Goal: Task Accomplishment & Management: Complete application form

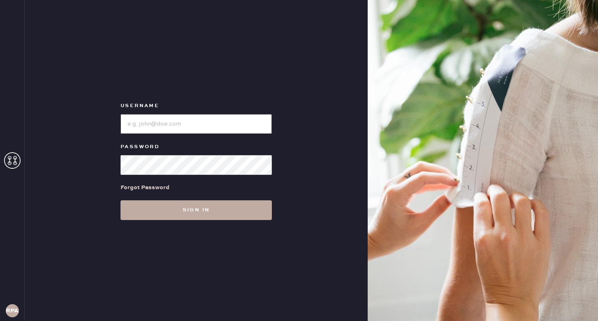
type input "reformationponce"
click at [222, 208] on button "Sign in" at bounding box center [195, 211] width 151 height 20
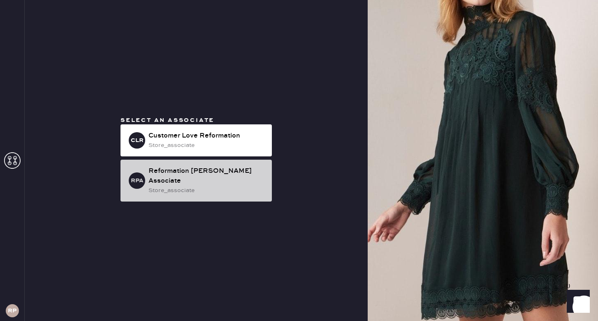
click at [198, 186] on div "store_associate" at bounding box center [206, 190] width 117 height 9
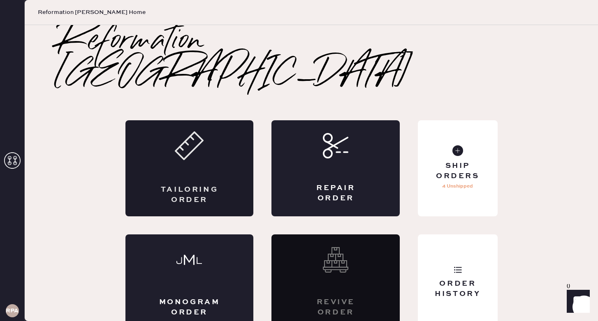
click at [205, 145] on div "Tailoring Order" at bounding box center [189, 168] width 128 height 96
click at [176, 132] on icon at bounding box center [189, 146] width 29 height 29
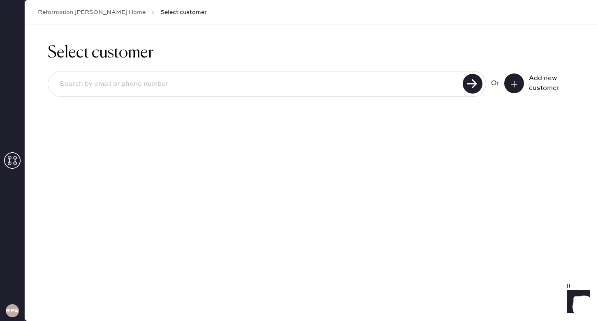
click at [155, 79] on input at bounding box center [256, 84] width 407 height 19
type input "4703988862"
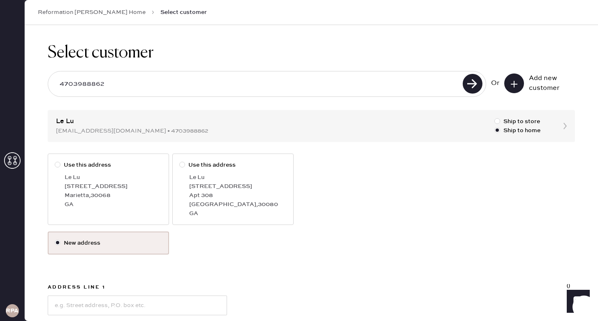
click at [57, 166] on div at bounding box center [58, 165] width 6 height 6
click at [55, 161] on input "Use this address" at bounding box center [55, 161] width 0 height 0
radio input "true"
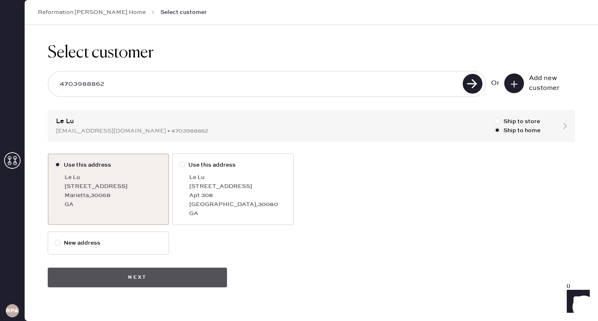
click at [112, 279] on button "Next" at bounding box center [137, 278] width 179 height 20
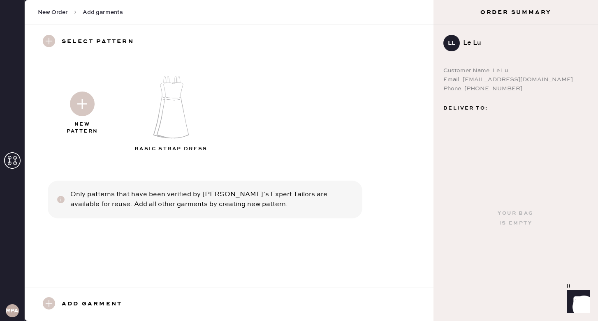
click at [80, 99] on img at bounding box center [82, 104] width 25 height 25
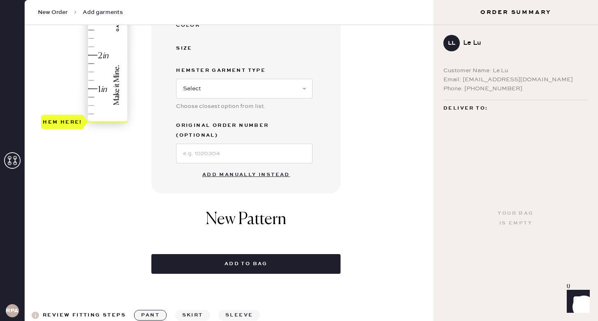
scroll to position [228, 0]
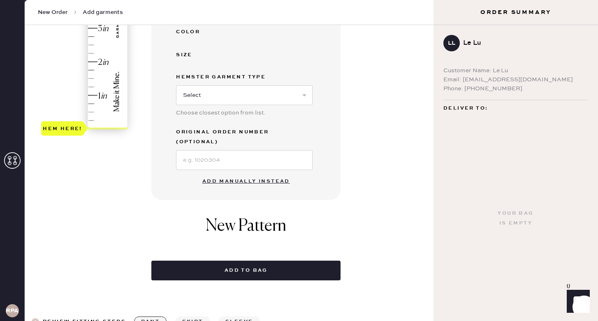
click at [216, 173] on button "Add manually instead" at bounding box center [245, 181] width 97 height 16
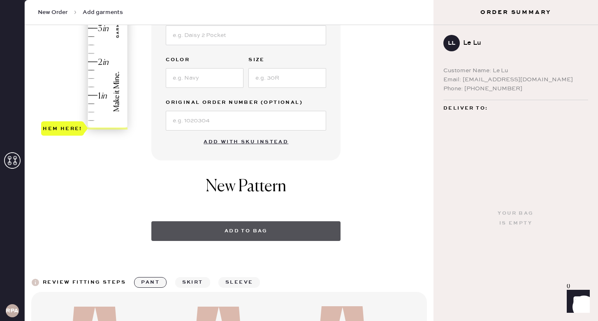
scroll to position [223, 0]
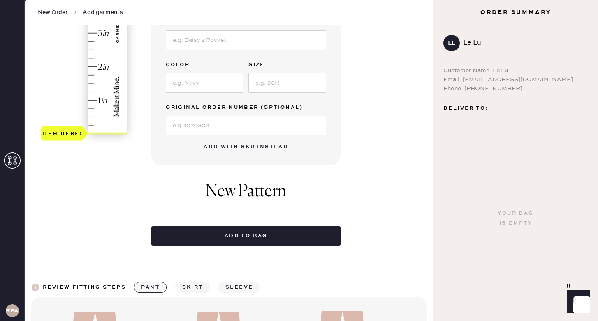
drag, startPoint x: 229, startPoint y: 233, endPoint x: 229, endPoint y: 217, distance: 16.0
click at [229, 224] on div "Garment details Garment Type Select Basic Skirt Jeans Leggings Pants Shorts Bas…" at bounding box center [245, 52] width 189 height 387
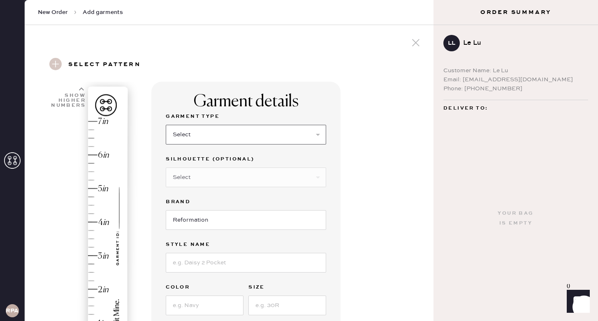
click at [227, 136] on select "Select Basic Skirt Jeans Leggings Pants Shorts Basic Sleeved Dress Basic Sleeve…" at bounding box center [246, 135] width 160 height 20
select select "6"
click at [166, 125] on select "Select Basic Skirt Jeans Leggings Pants Shorts Basic Sleeved Dress Basic Sleeve…" at bounding box center [246, 135] width 160 height 20
click at [215, 177] on select "Select Maxi Dress Midi Dress Mini Dress Other" at bounding box center [246, 178] width 160 height 20
select select "39"
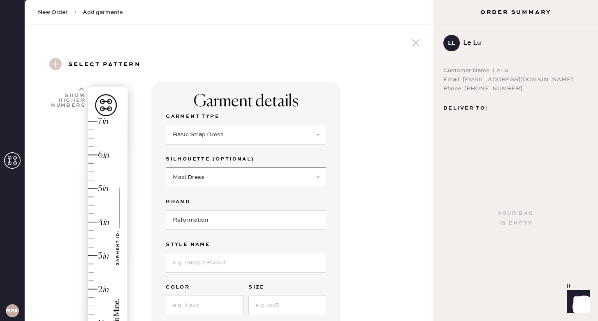
click at [166, 168] on select "Select Maxi Dress Midi Dress Mini Dress Other" at bounding box center [246, 178] width 160 height 20
click at [209, 264] on input at bounding box center [246, 263] width 160 height 20
type input "[PERSON_NAME] dress"
click at [197, 306] on input at bounding box center [205, 306] width 78 height 20
type input "copper"
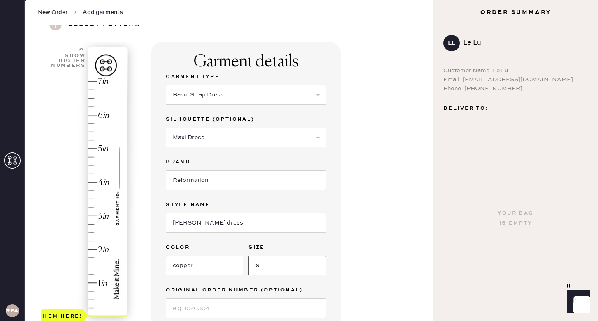
scroll to position [20, 0]
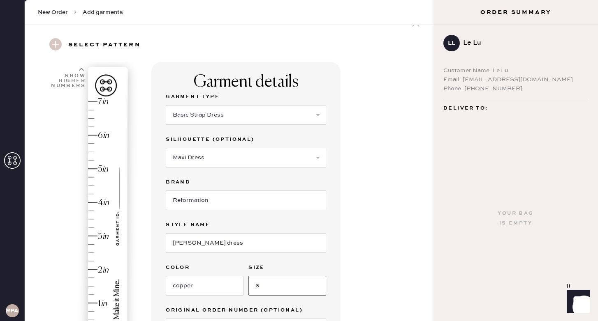
type input "6"
click at [97, 165] on div "Hem here!" at bounding box center [85, 219] width 88 height 243
type input "5"
click at [100, 170] on div "Hem here!" at bounding box center [85, 219] width 88 height 243
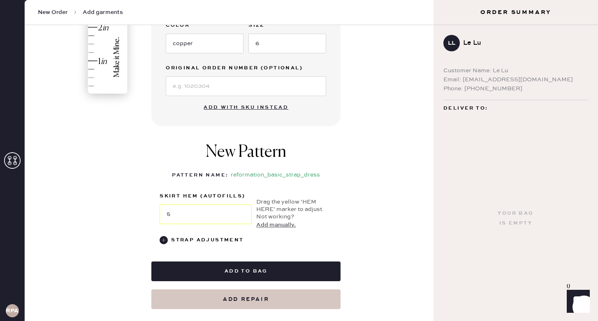
scroll to position [266, 0]
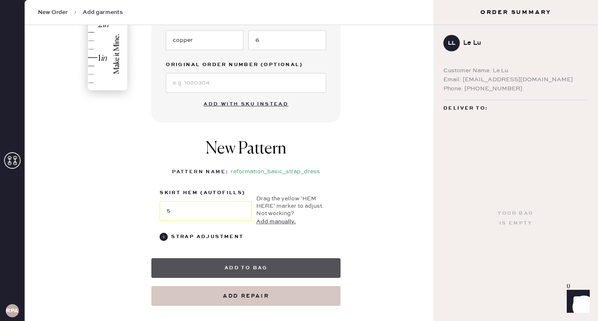
click at [241, 266] on button "Add to bag" at bounding box center [245, 269] width 189 height 20
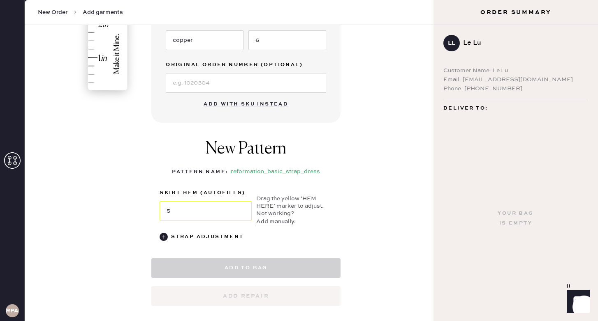
select select "6"
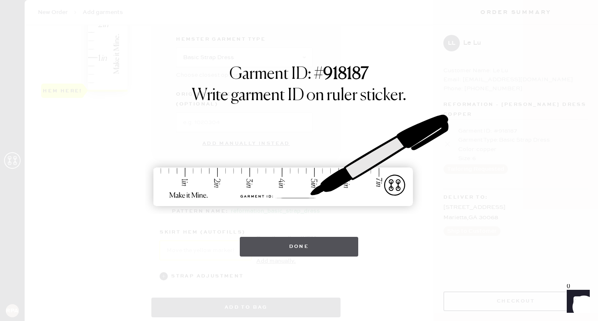
click at [279, 248] on button "Done" at bounding box center [299, 247] width 119 height 20
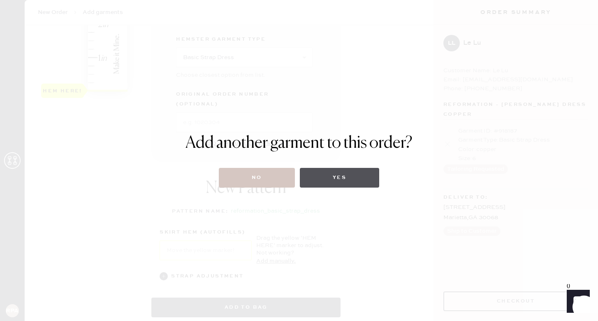
click at [333, 178] on button "Yes" at bounding box center [339, 178] width 79 height 20
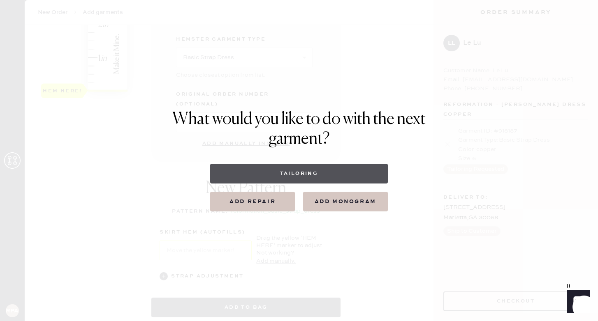
click at [313, 177] on button "Tailoring" at bounding box center [298, 174] width 177 height 20
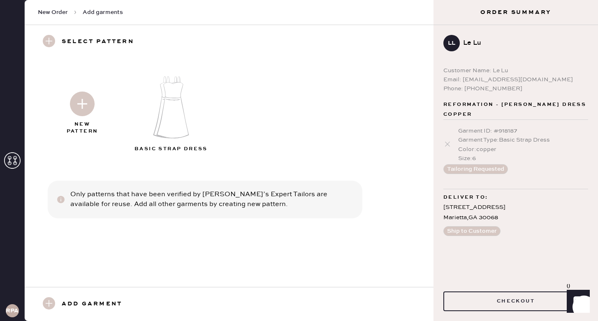
click at [85, 101] on img at bounding box center [82, 104] width 25 height 25
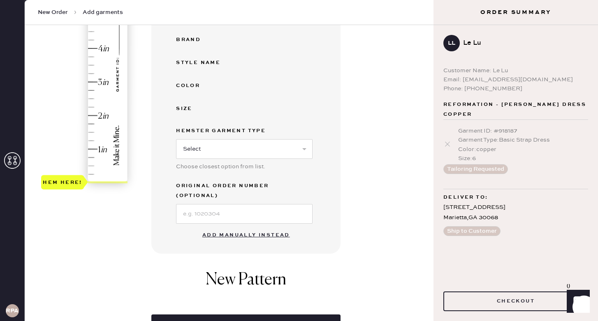
scroll to position [175, 0]
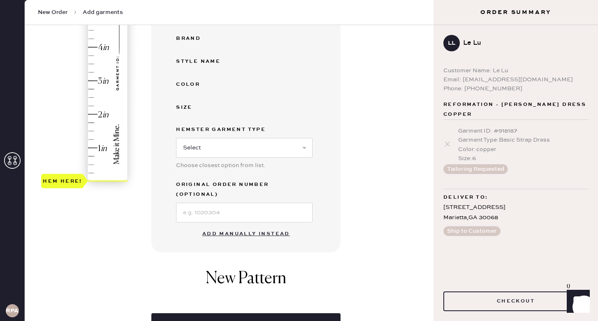
click at [259, 226] on button "Add manually instead" at bounding box center [245, 234] width 97 height 16
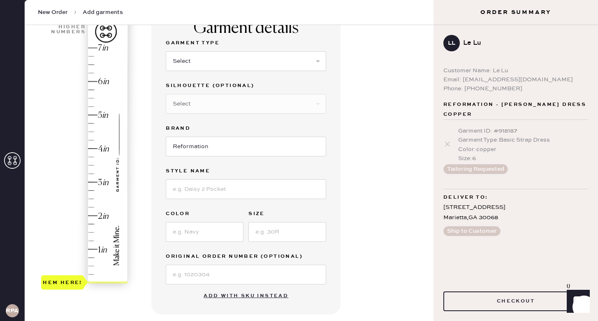
scroll to position [52, 0]
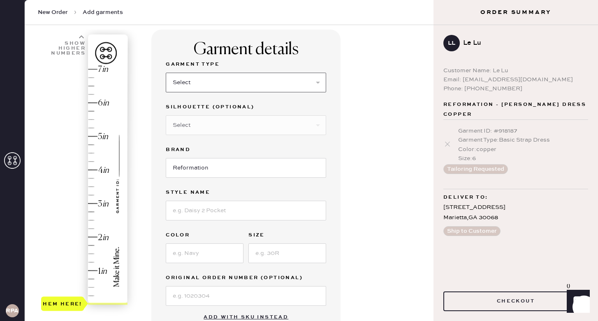
click at [248, 82] on select "Select Basic Skirt Jeans Leggings Pants Shorts Basic Sleeved Dress Basic Sleeve…" at bounding box center [246, 83] width 160 height 20
select select "6"
click at [166, 73] on select "Select Basic Skirt Jeans Leggings Pants Shorts Basic Sleeved Dress Basic Sleeve…" at bounding box center [246, 83] width 160 height 20
click at [226, 124] on select "Select Maxi Dress Midi Dress Mini Dress Other" at bounding box center [246, 125] width 160 height 20
select select "39"
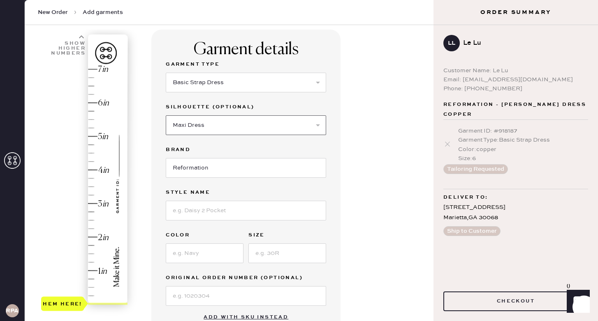
click at [166, 115] on select "Select Maxi Dress Midi Dress Mini Dress Other" at bounding box center [246, 125] width 160 height 20
click at [203, 217] on input at bounding box center [246, 211] width 160 height 20
type input "[DEMOGRAPHIC_DATA] silk dress"
click at [198, 255] on input at bounding box center [205, 254] width 78 height 20
type input "forest"
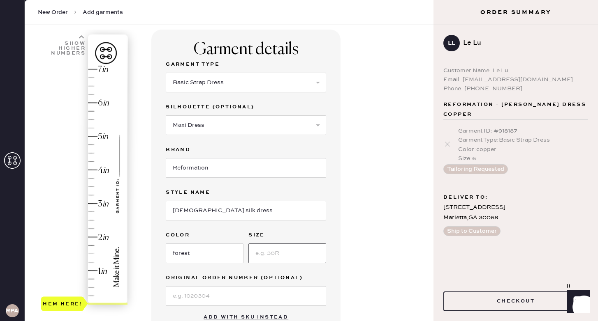
click at [273, 250] on input at bounding box center [287, 254] width 78 height 20
type input "8"
click at [351, 221] on div "Garment details Garment Type Select Basic Skirt Jeans Leggings Pants Shorts Bas…" at bounding box center [288, 275] width 275 height 490
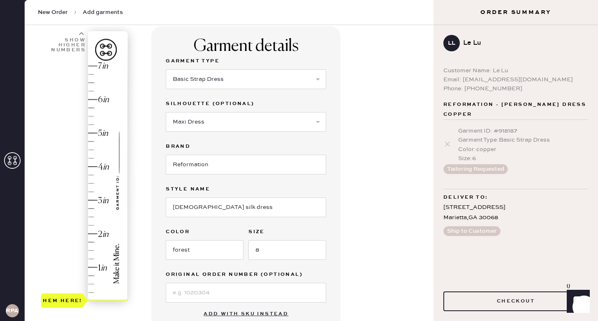
scroll to position [54, 0]
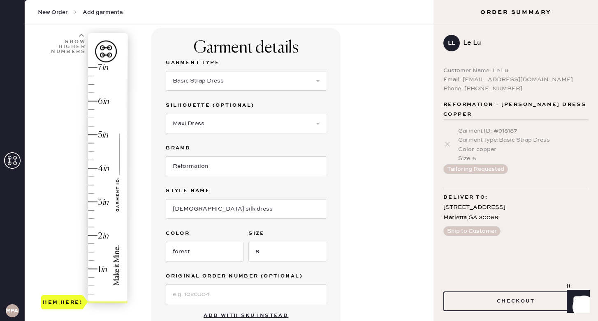
click at [102, 99] on div "Hem here!" at bounding box center [85, 185] width 88 height 243
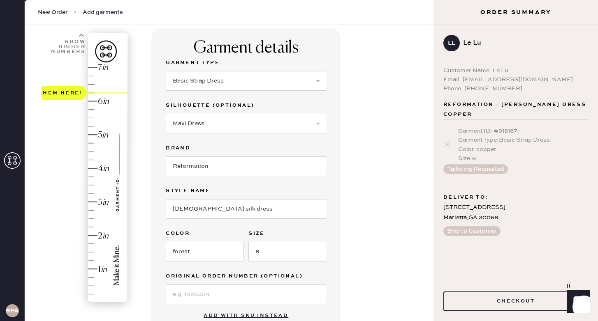
type input "6"
click at [95, 100] on div "Hem here!" at bounding box center [85, 185] width 88 height 243
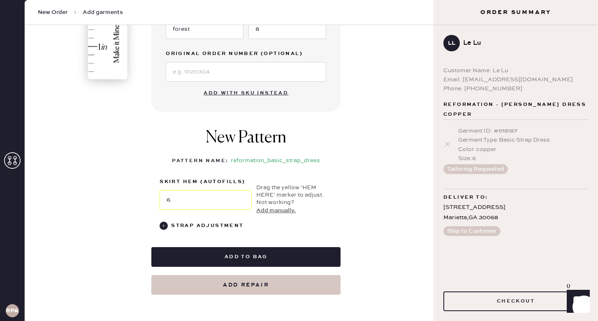
scroll to position [285, 0]
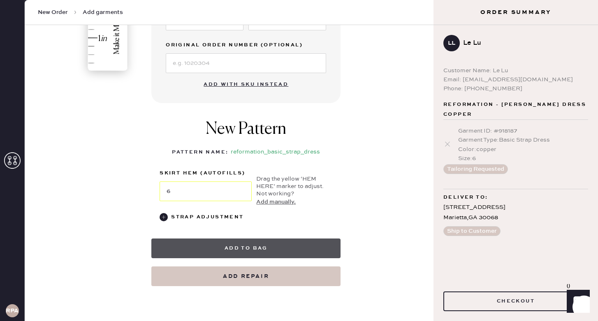
click at [242, 248] on button "Add to bag" at bounding box center [245, 249] width 189 height 20
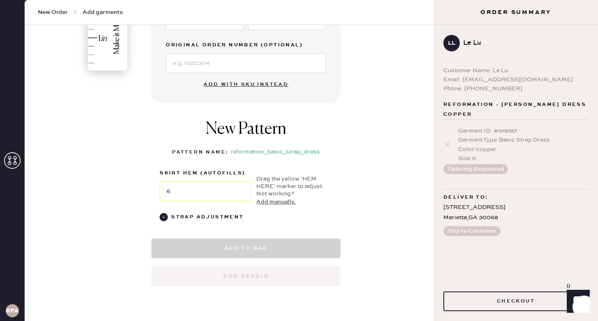
select select "6"
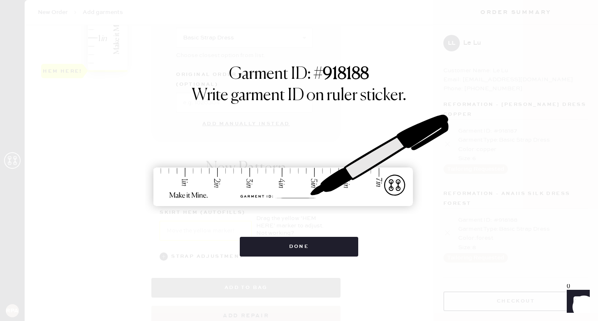
click at [242, 248] on button "Done" at bounding box center [299, 247] width 119 height 20
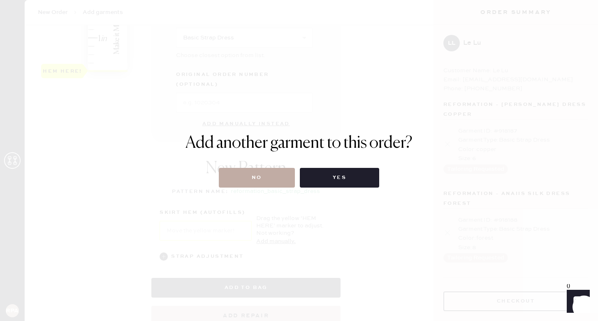
click at [264, 176] on button "No" at bounding box center [257, 178] width 76 height 20
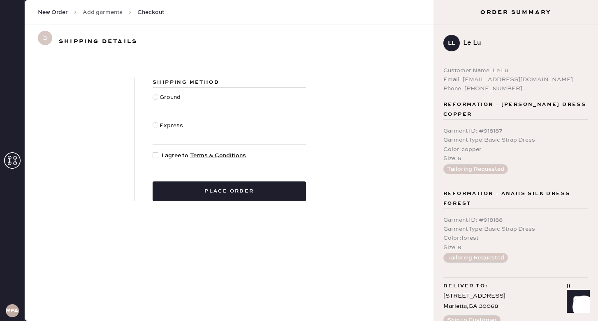
click at [157, 127] on div at bounding box center [155, 125] width 6 height 6
click at [153, 122] on input "Express" at bounding box center [152, 121] width 0 height 0
radio input "true"
click at [156, 153] on div at bounding box center [155, 155] width 6 height 6
click at [153, 152] on input "I agree to Terms & Conditions" at bounding box center [152, 151] width 0 height 0
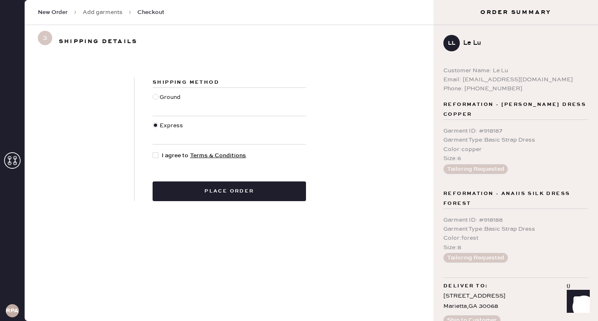
checkbox input "true"
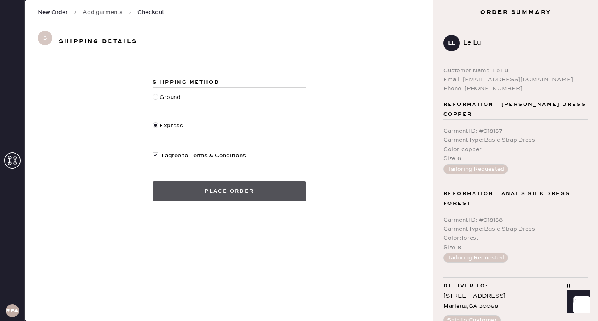
click at [252, 196] on button "Place order" at bounding box center [228, 192] width 153 height 20
